Goal: Navigation & Orientation: Find specific page/section

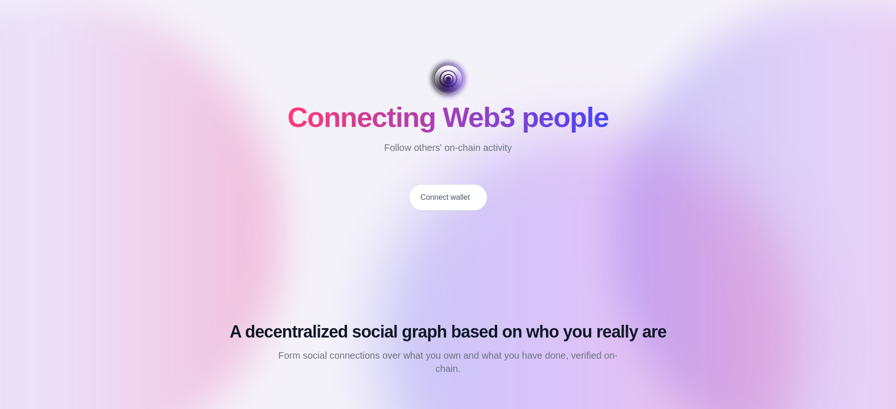
click at [448, 198] on button "Connect wallet" at bounding box center [448, 197] width 79 height 26
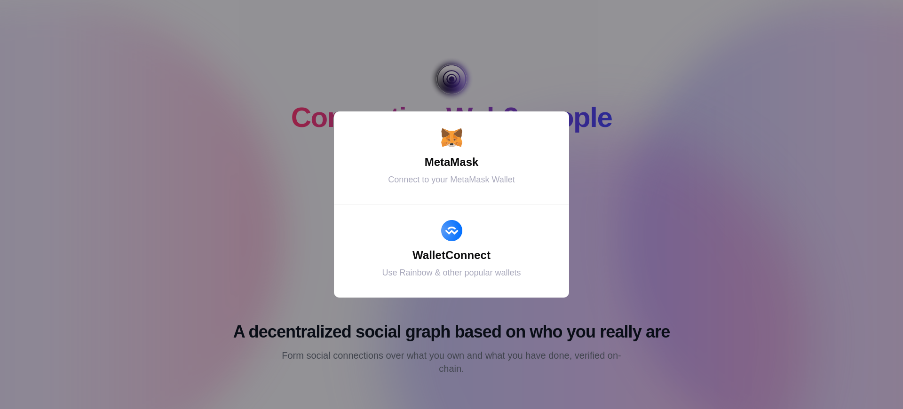
click at [451, 162] on div "MetaMask" at bounding box center [452, 162] width 212 height 17
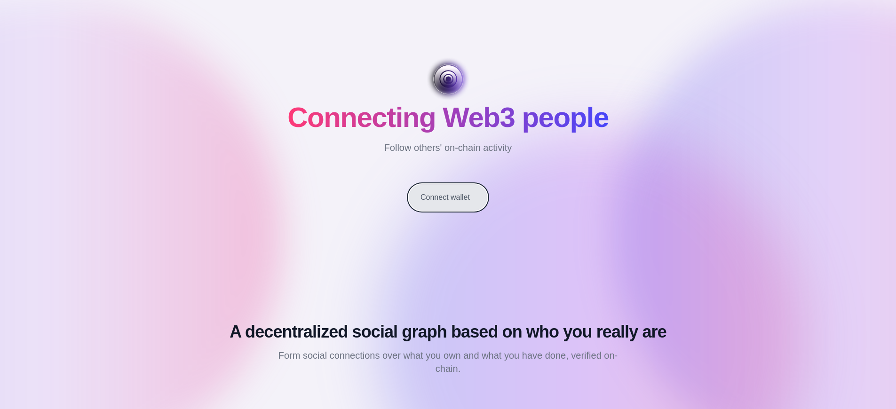
click at [448, 198] on button "Connect wallet" at bounding box center [448, 197] width 79 height 26
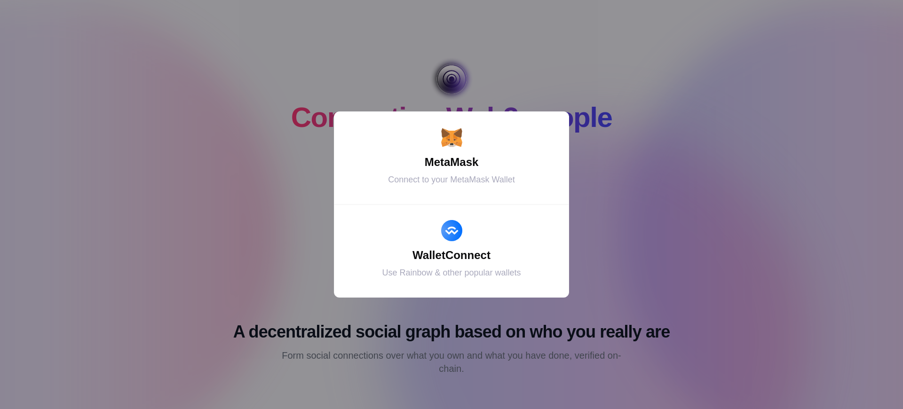
click at [451, 162] on div "MetaMask" at bounding box center [452, 162] width 212 height 17
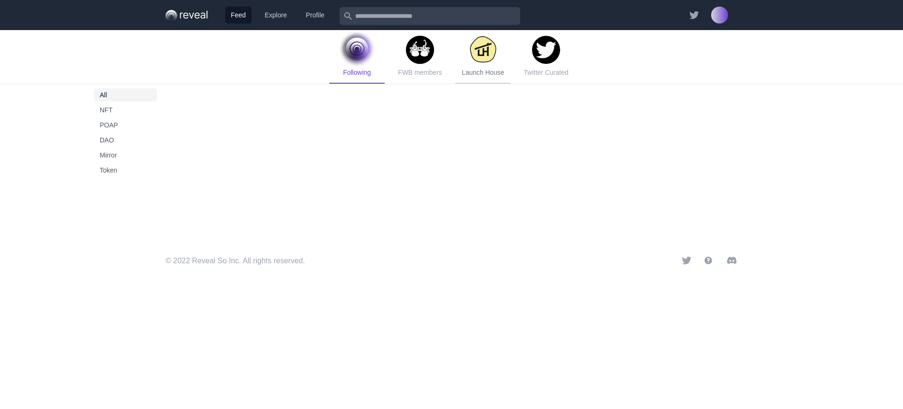
click at [483, 72] on span "Launch House" at bounding box center [483, 73] width 42 height 8
click at [126, 170] on span "Token" at bounding box center [126, 170] width 52 height 9
